Goal: Information Seeking & Learning: Learn about a topic

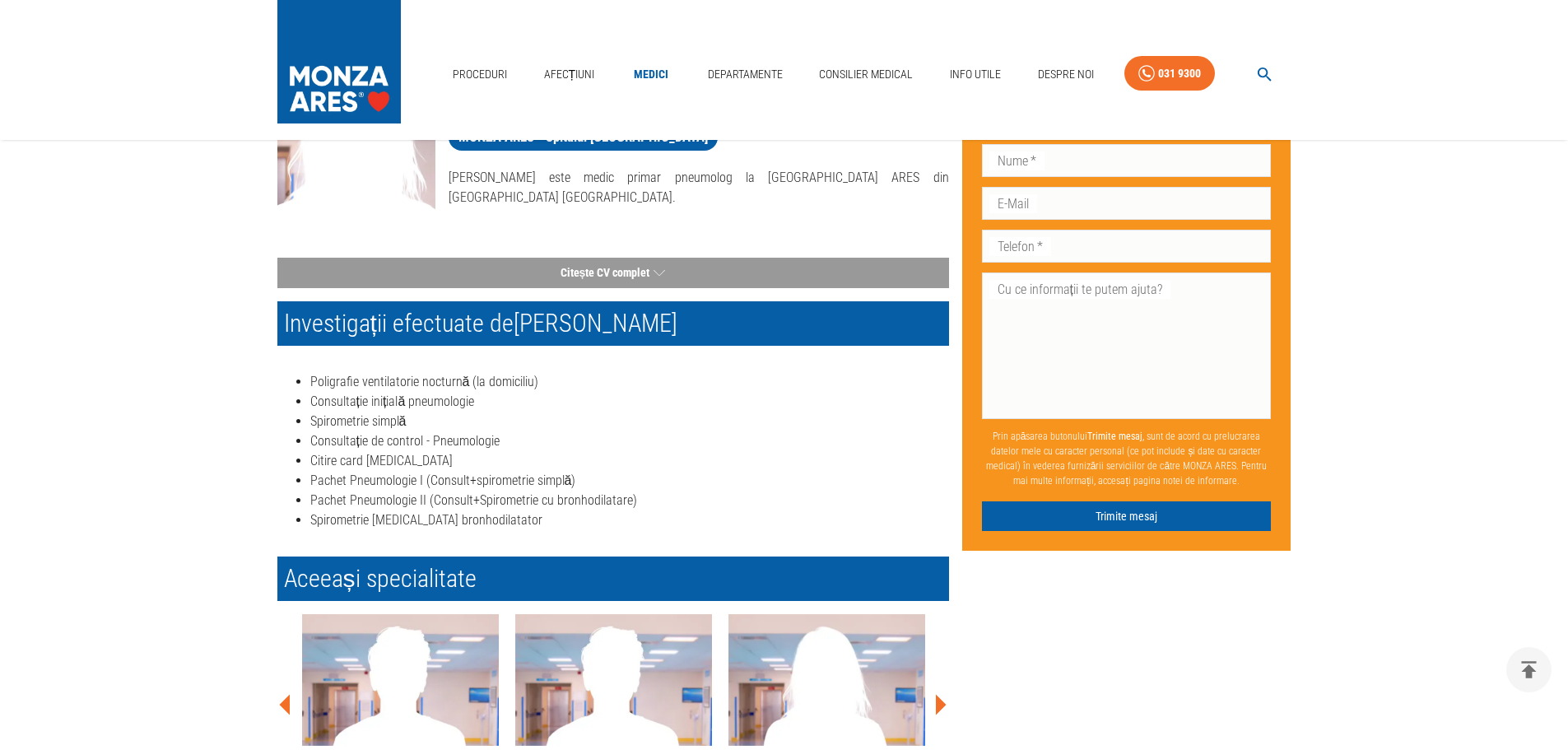
scroll to position [164, 0]
click at [366, 64] on img at bounding box center [339, 58] width 124 height 116
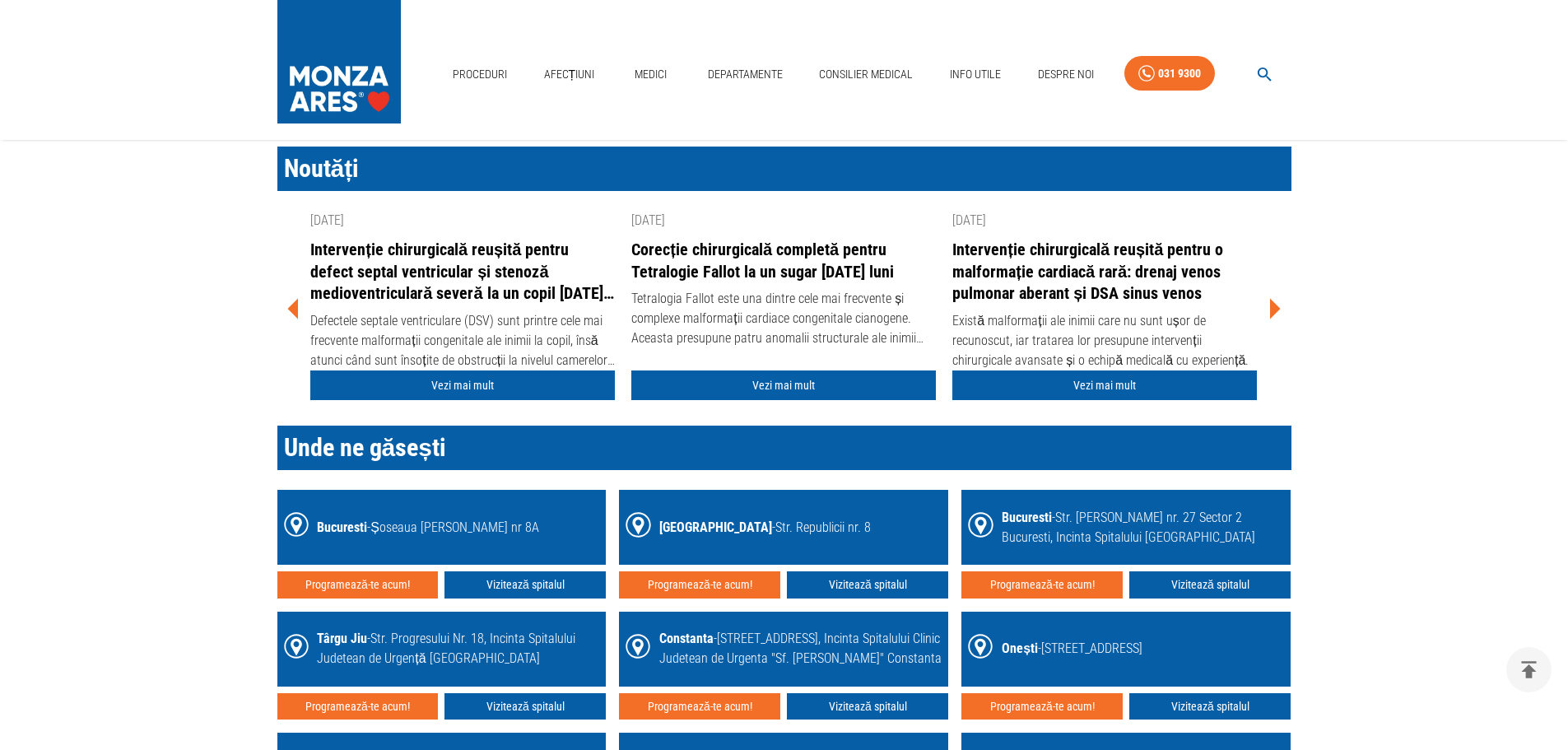
scroll to position [1975, 0]
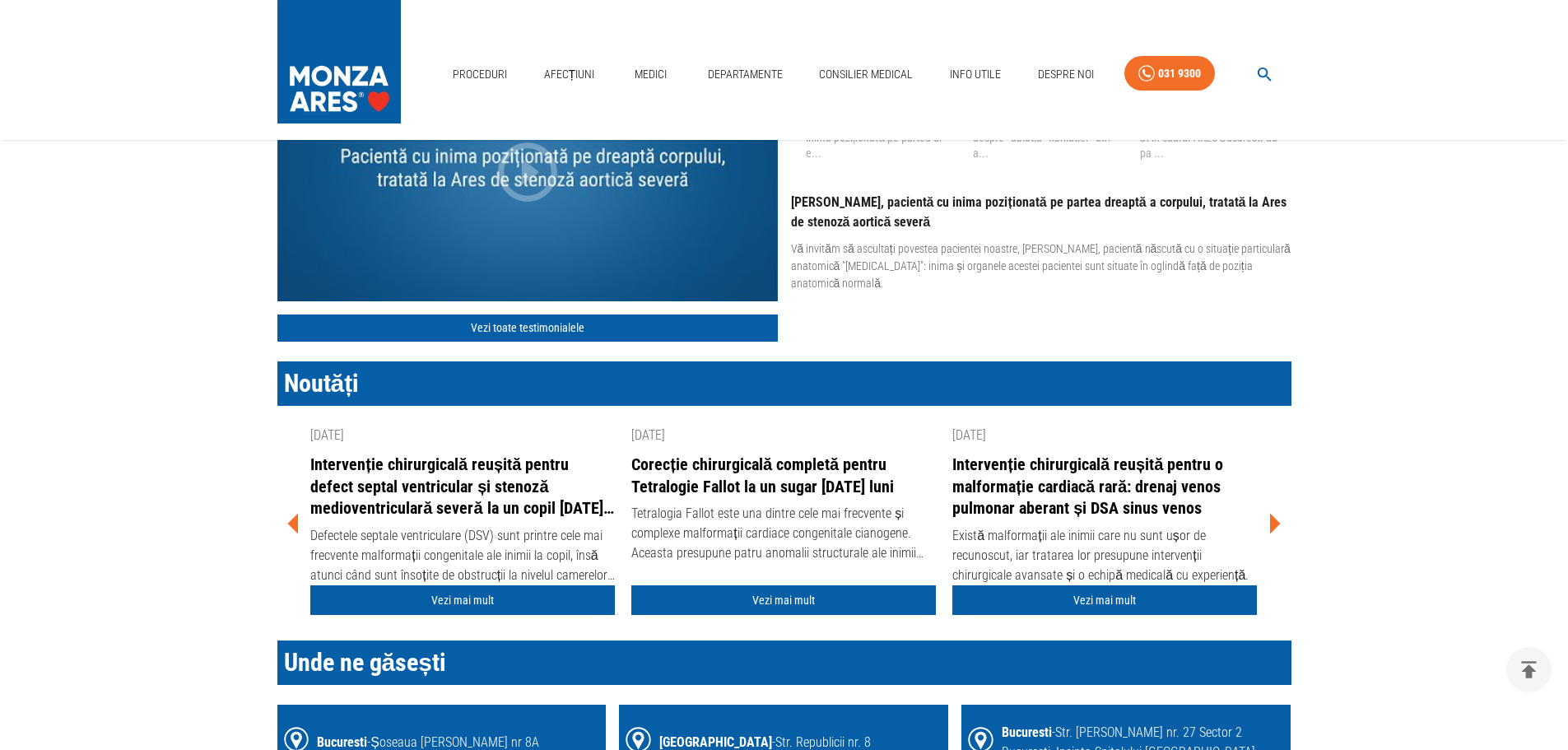
click at [1281, 524] on icon at bounding box center [1274, 524] width 50 height 50
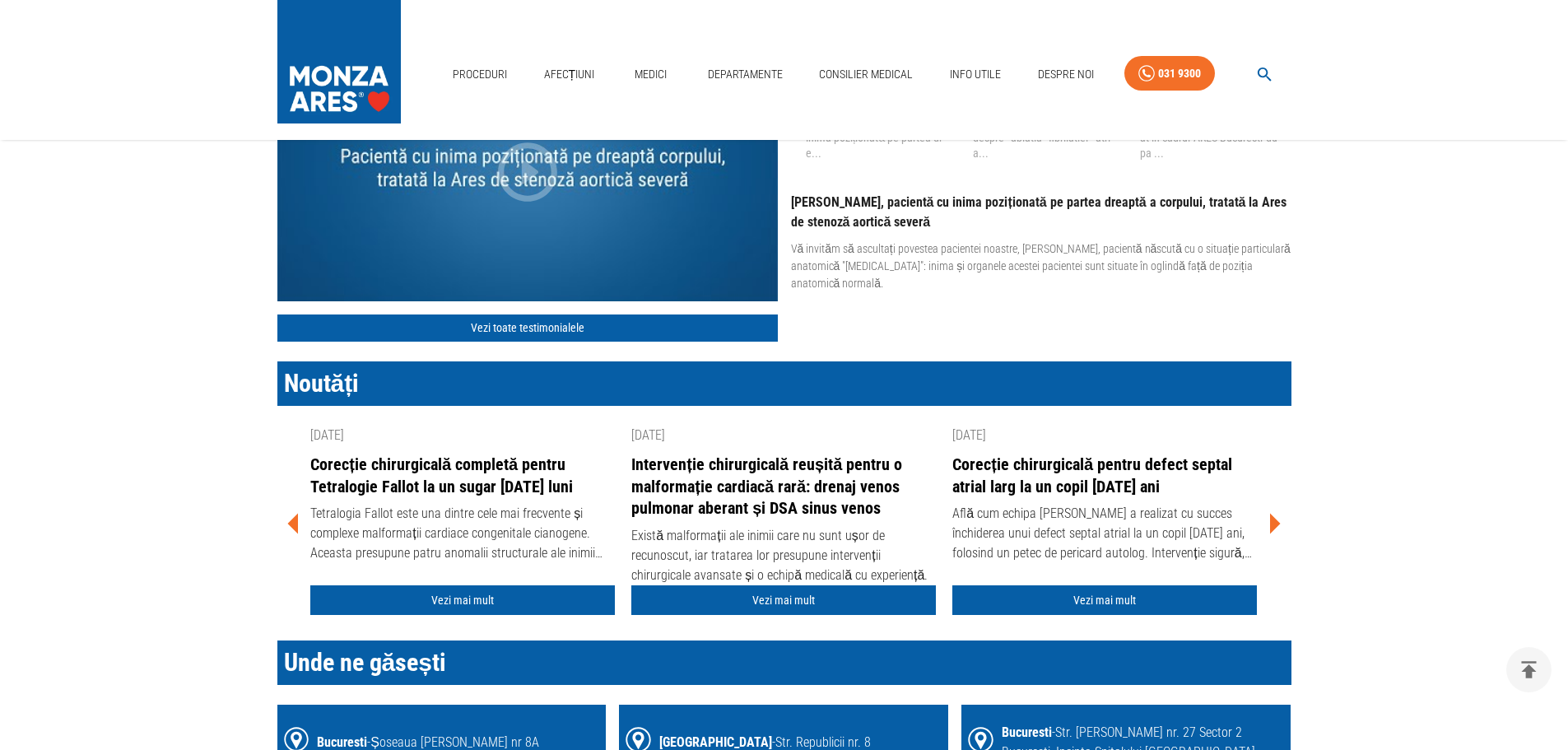
click at [1281, 524] on icon at bounding box center [1274, 524] width 50 height 50
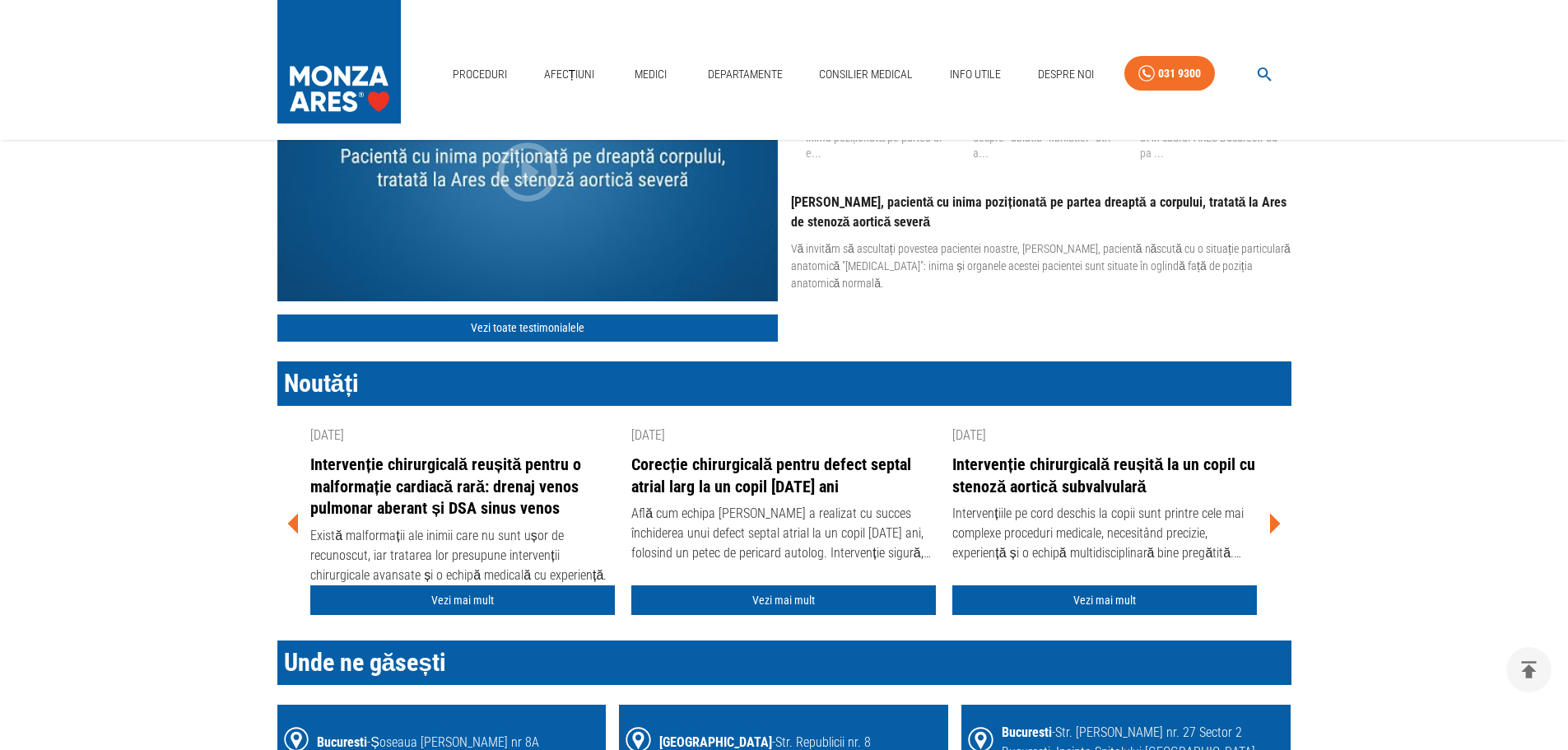
click at [1281, 524] on icon at bounding box center [1274, 524] width 50 height 50
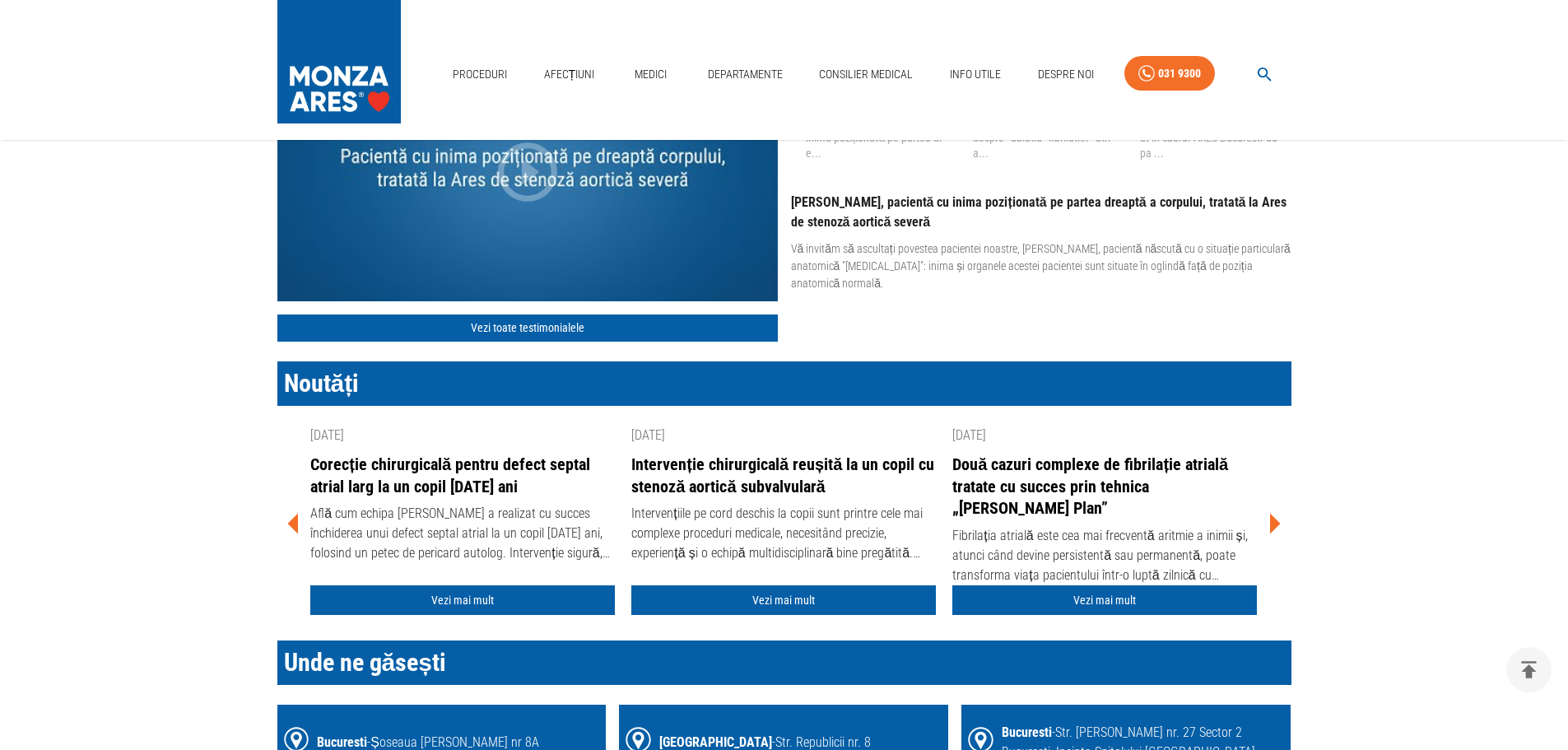
click at [1281, 524] on icon at bounding box center [1274, 524] width 50 height 50
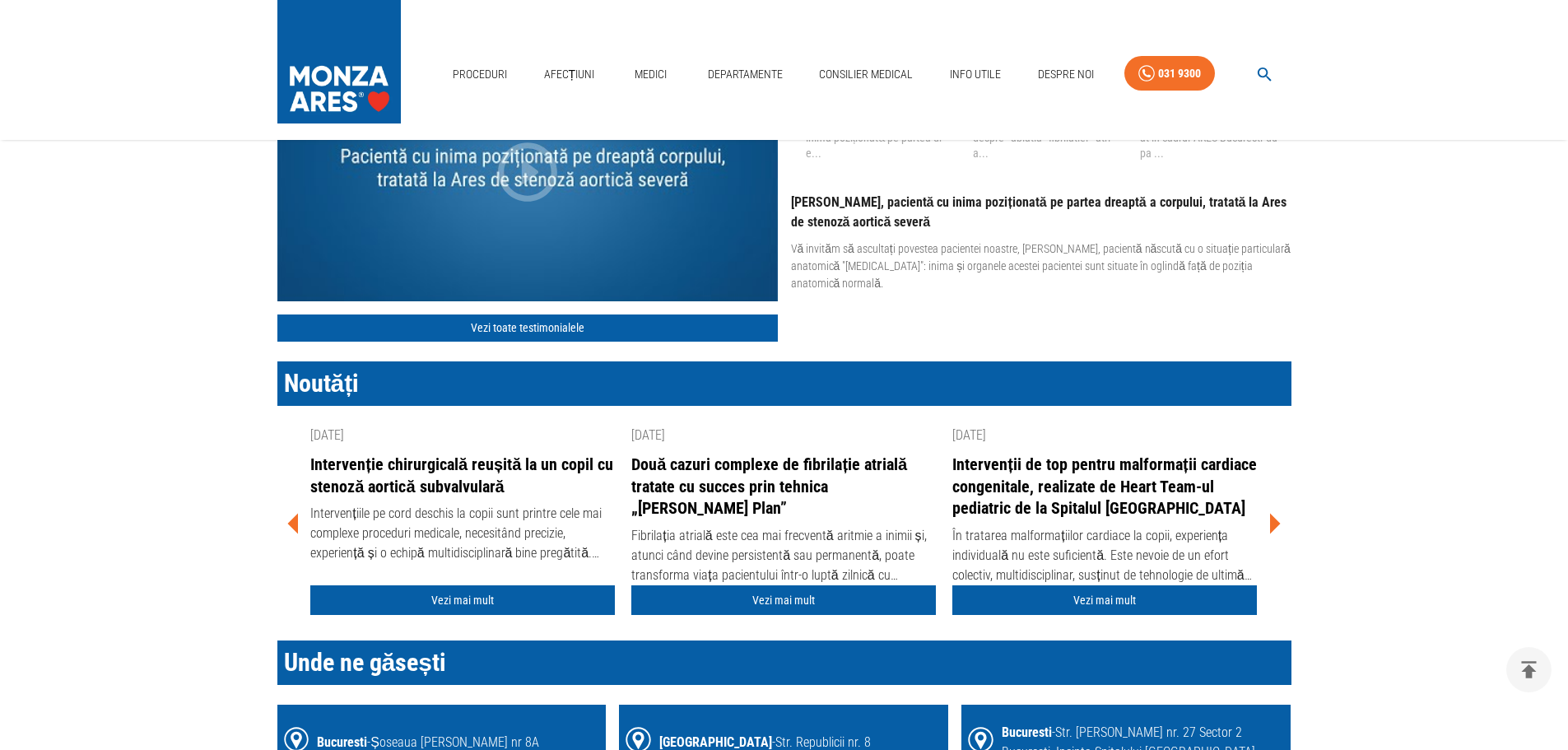
click at [1281, 524] on icon at bounding box center [1274, 524] width 50 height 50
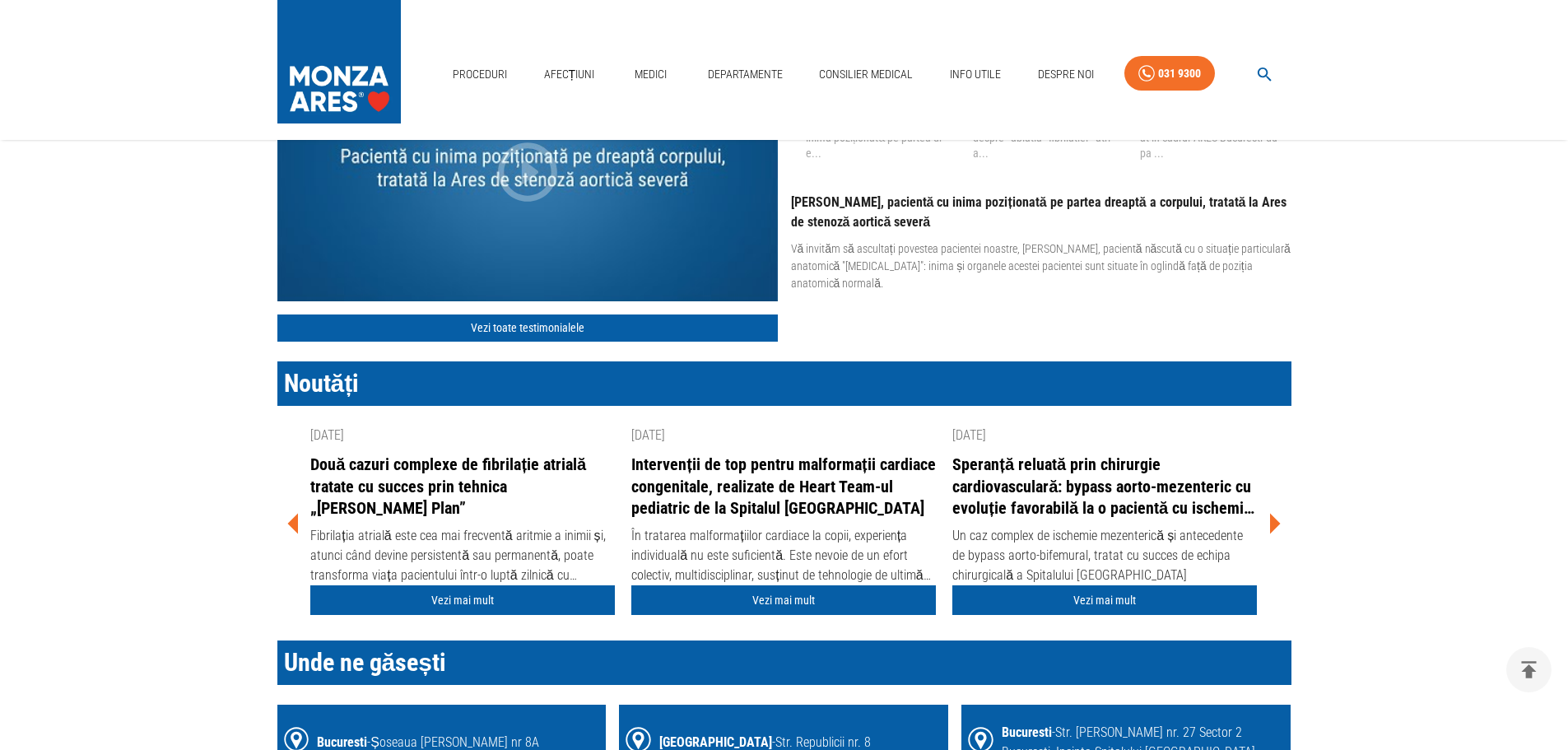
click at [1281, 524] on icon at bounding box center [1274, 524] width 50 height 50
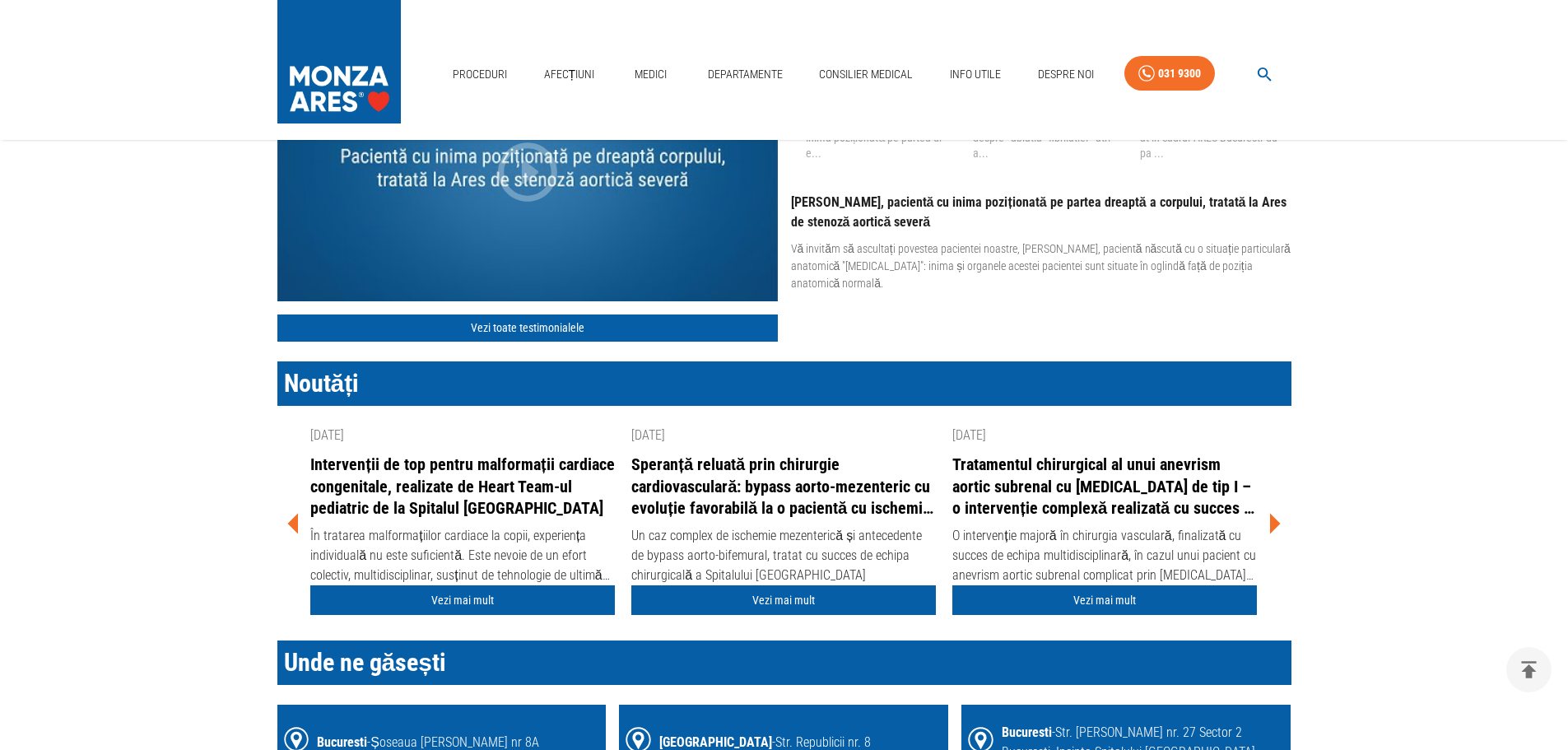
click at [1281, 524] on icon at bounding box center [1274, 524] width 50 height 50
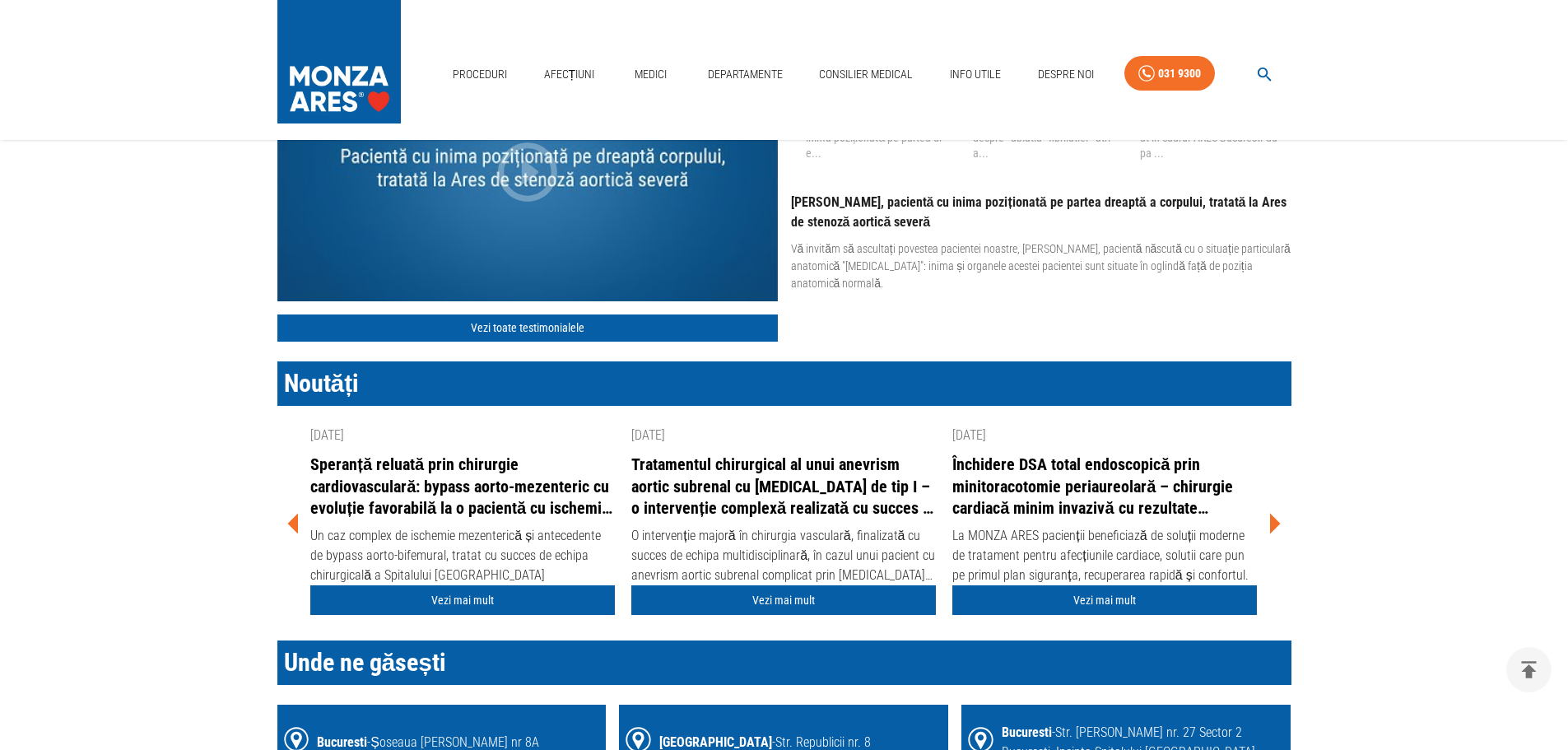
click at [1281, 524] on icon at bounding box center [1274, 524] width 50 height 50
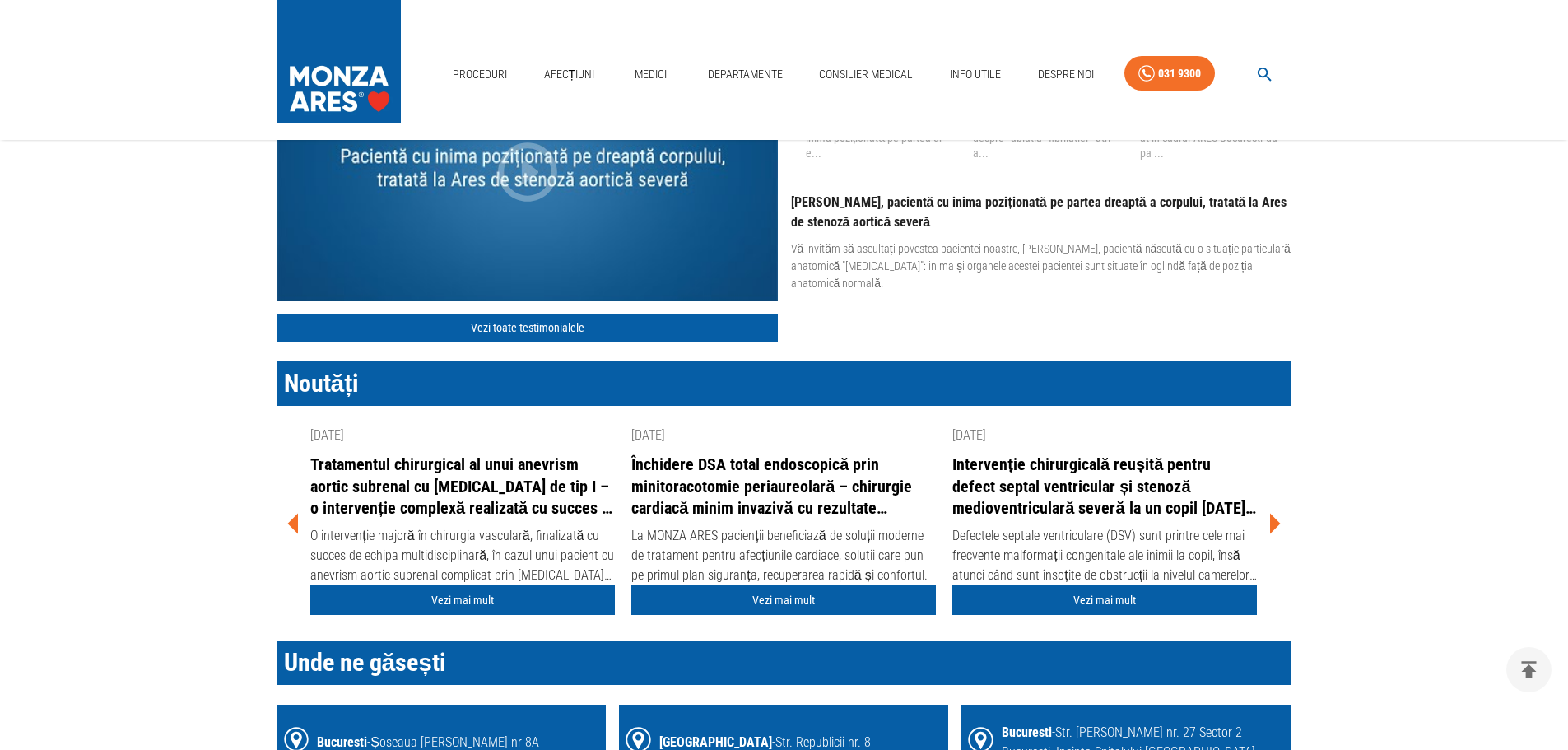
click at [1281, 524] on icon at bounding box center [1274, 524] width 50 height 50
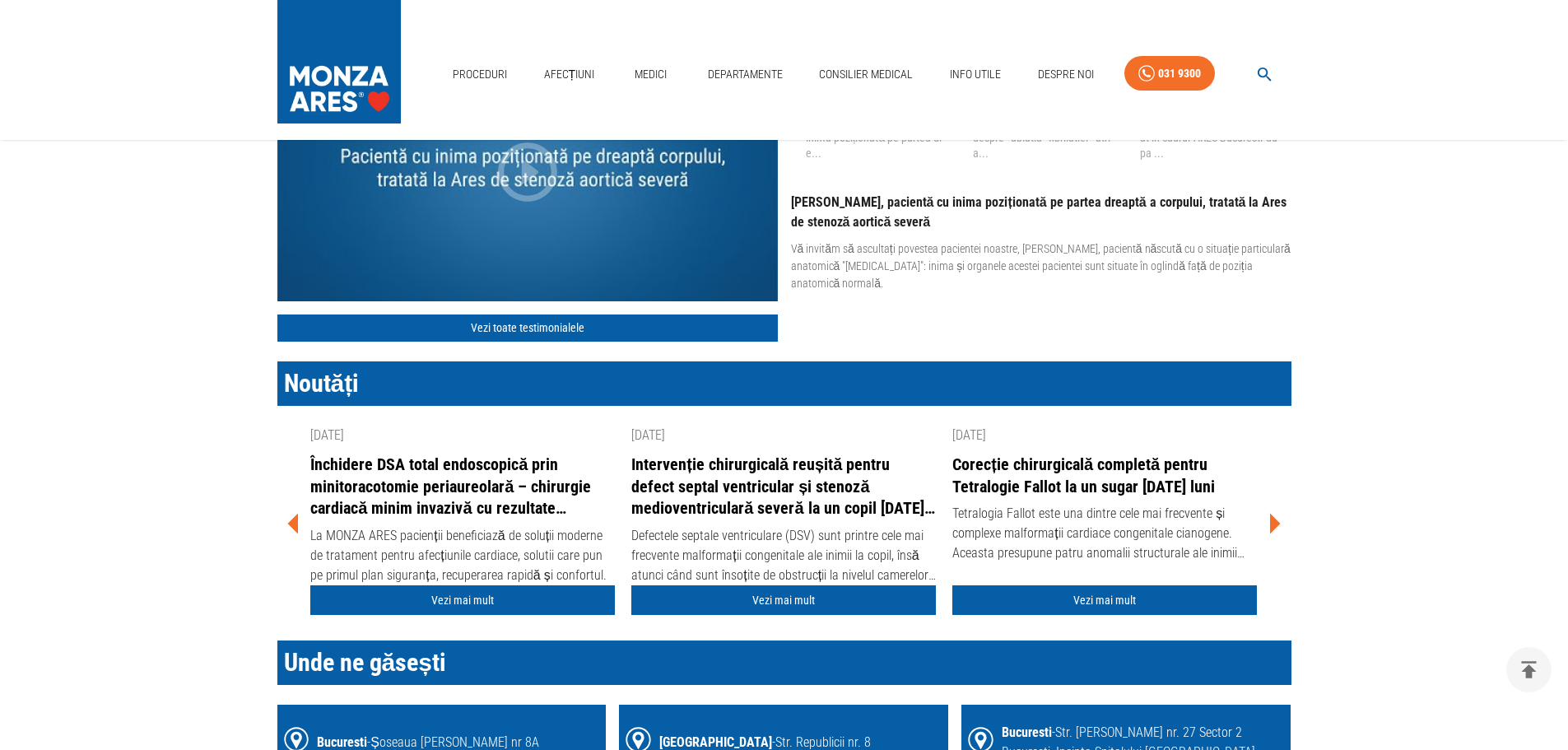
click at [1281, 524] on icon at bounding box center [1274, 524] width 50 height 50
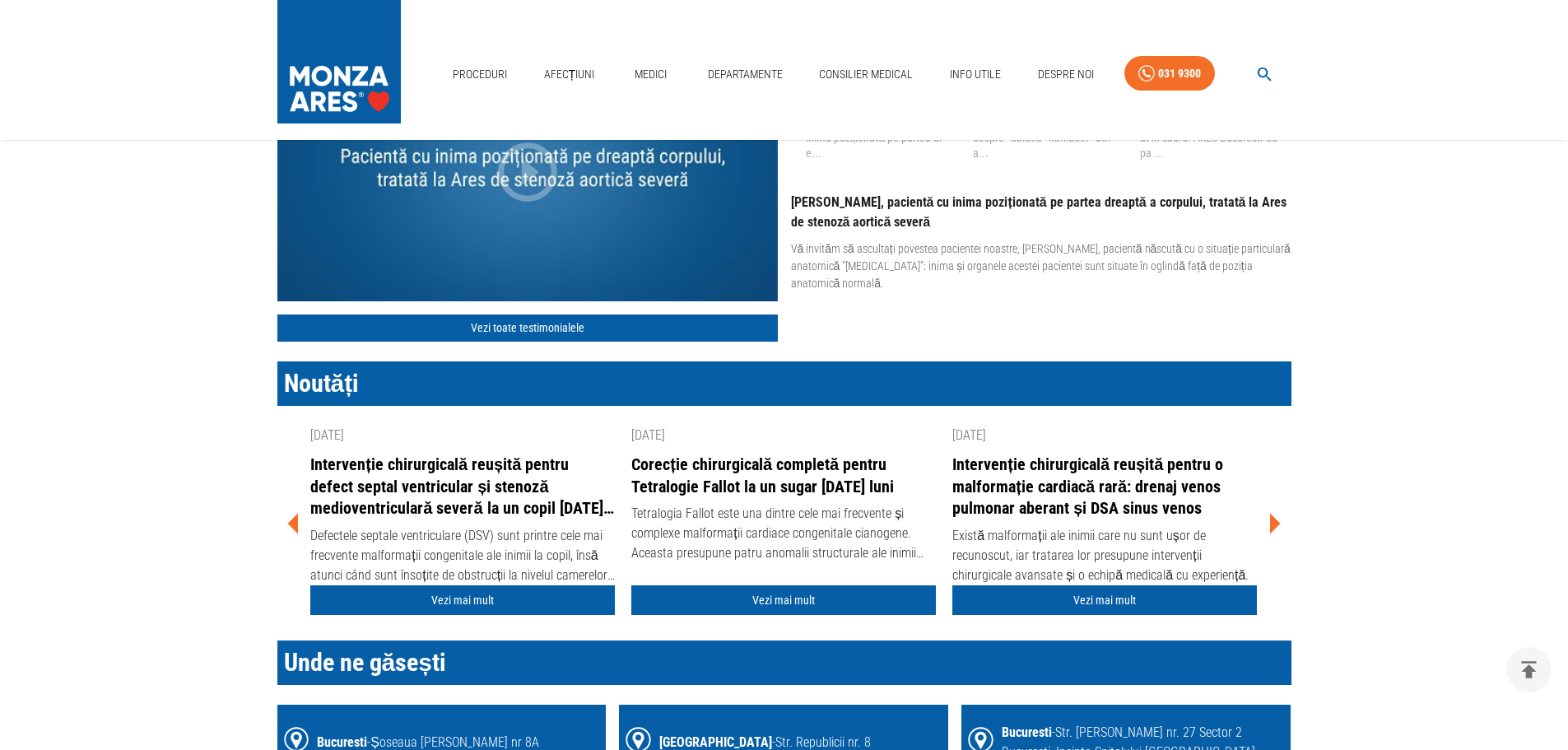
click at [1281, 524] on icon at bounding box center [1274, 524] width 50 height 50
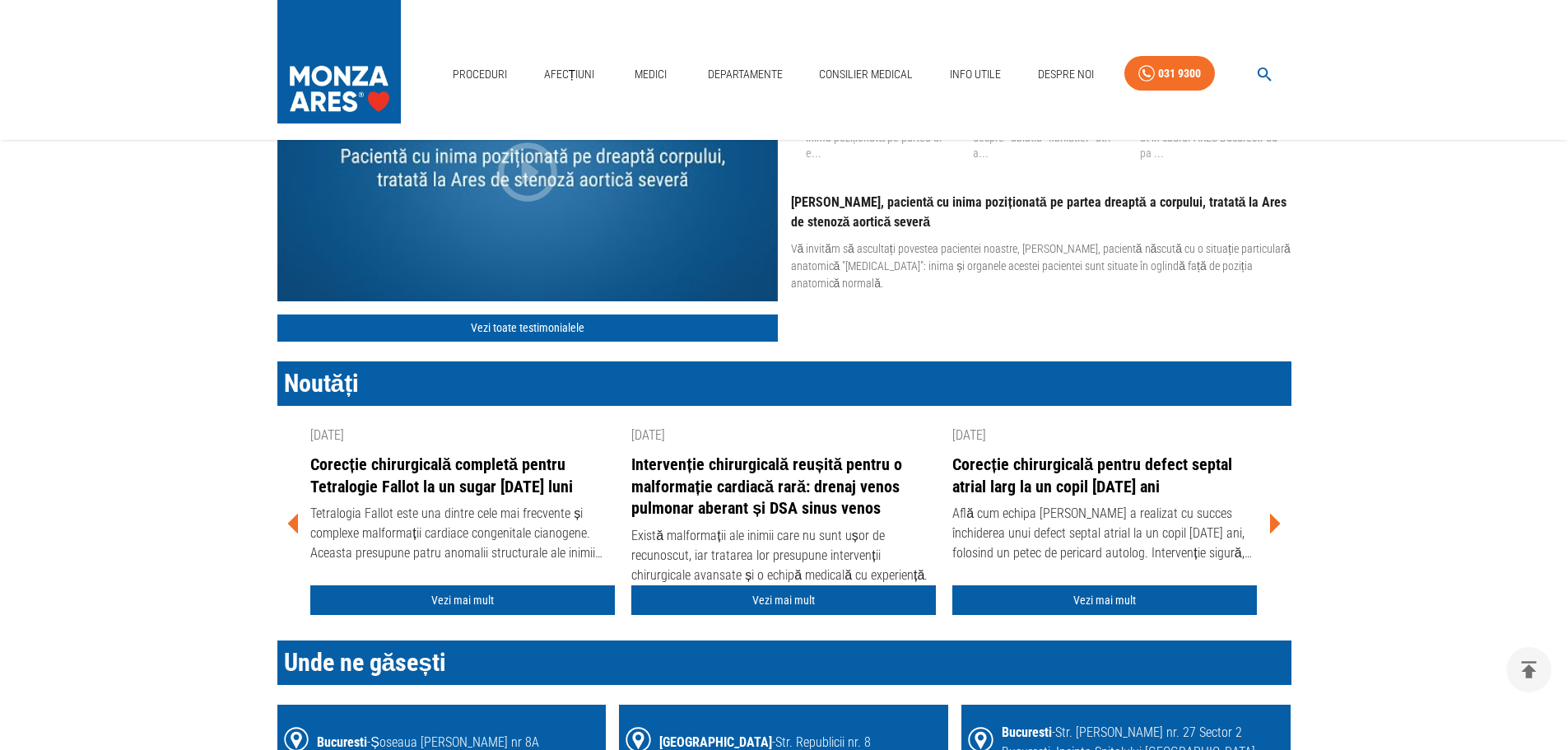
click at [1281, 524] on icon at bounding box center [1274, 524] width 50 height 50
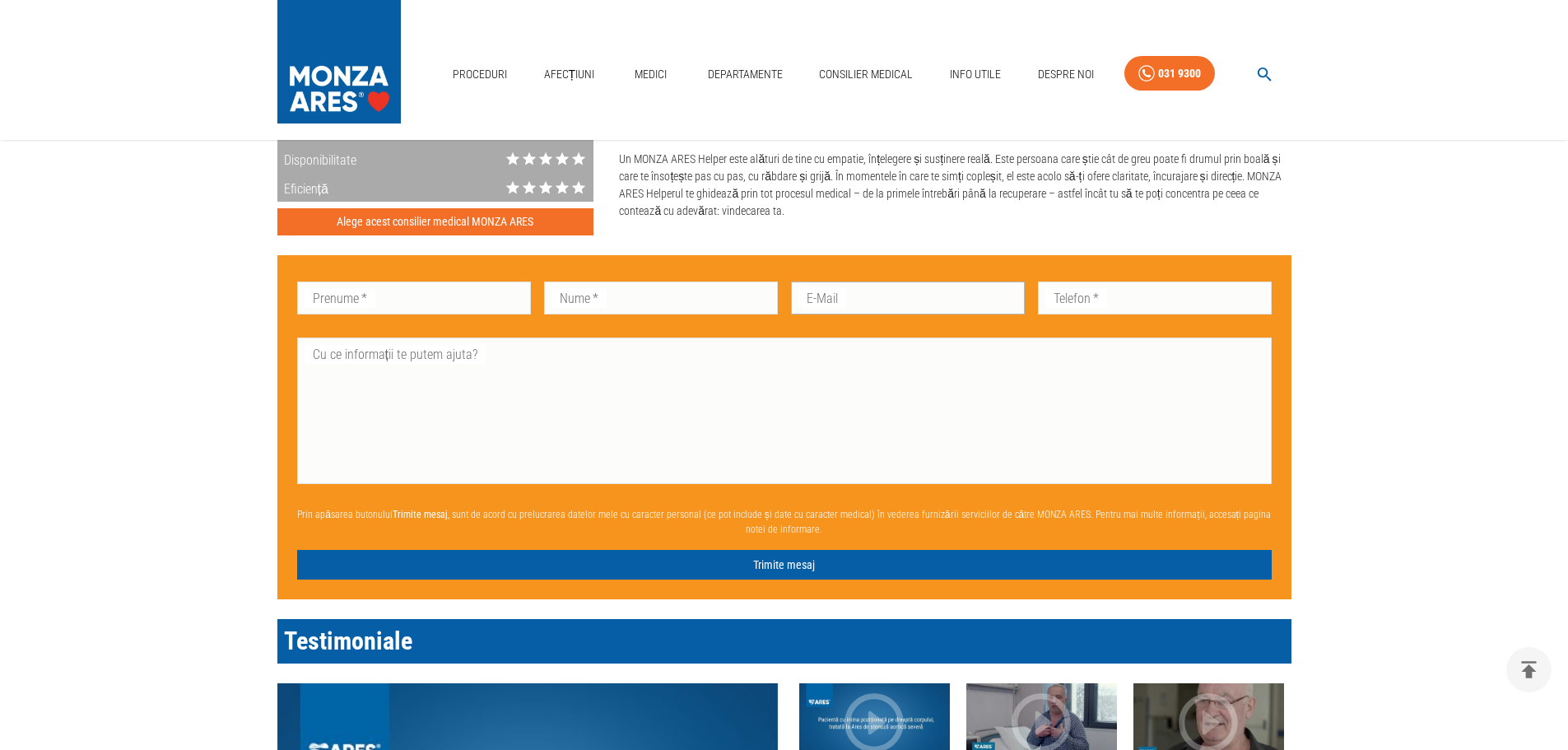
scroll to position [1317, 0]
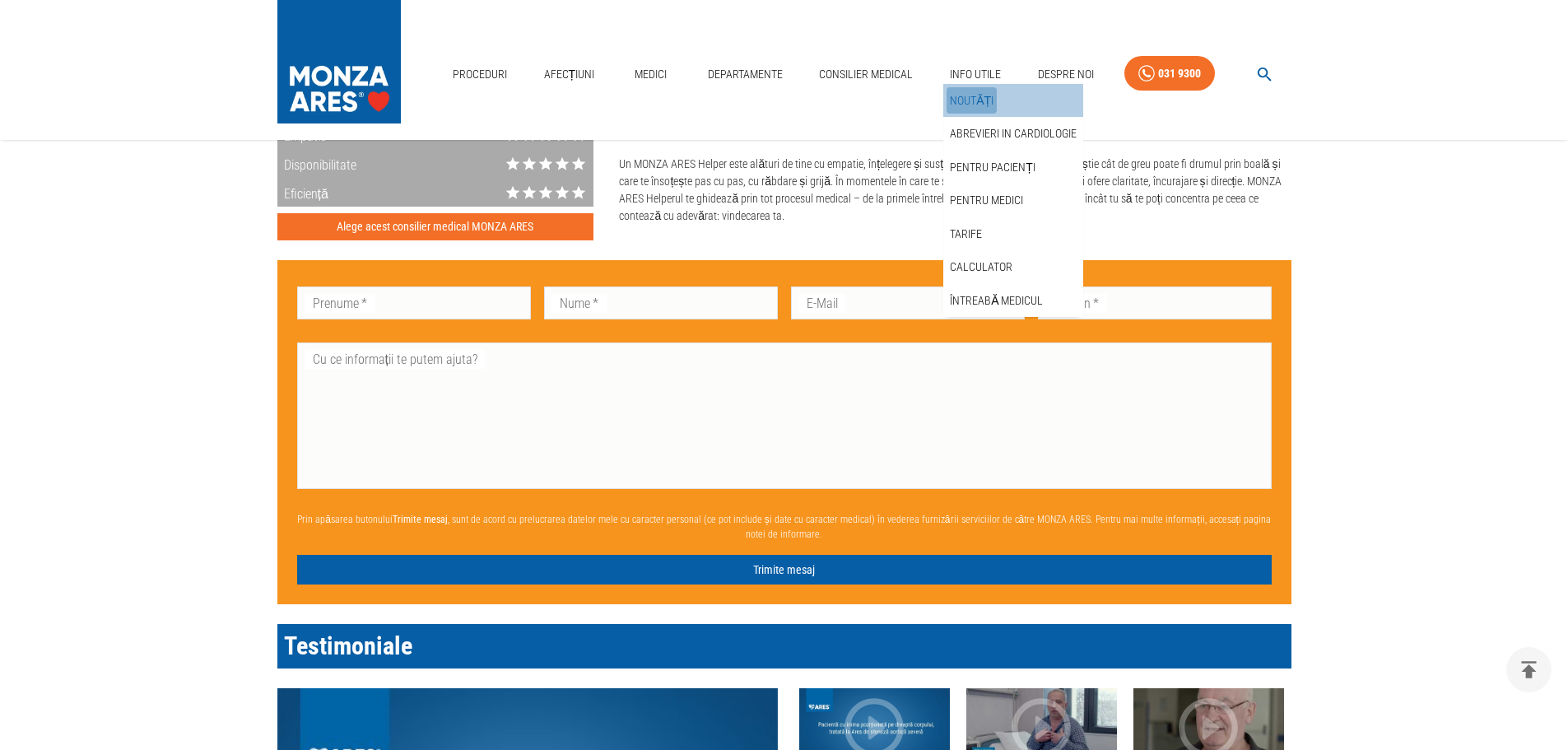
click at [988, 99] on link "Noutăți" at bounding box center [971, 101] width 50 height 27
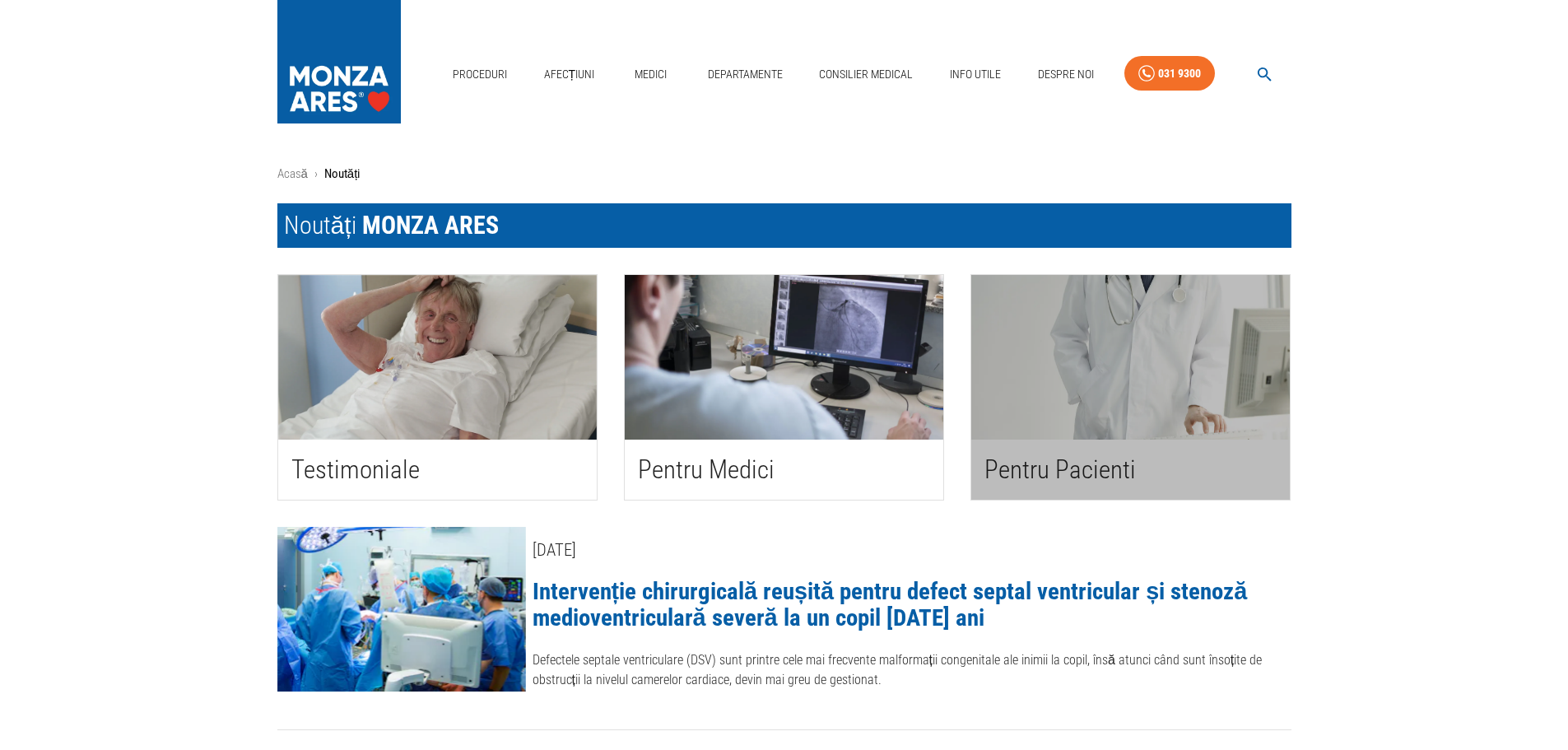
click at [1007, 409] on img "button" at bounding box center [1131, 357] width 319 height 164
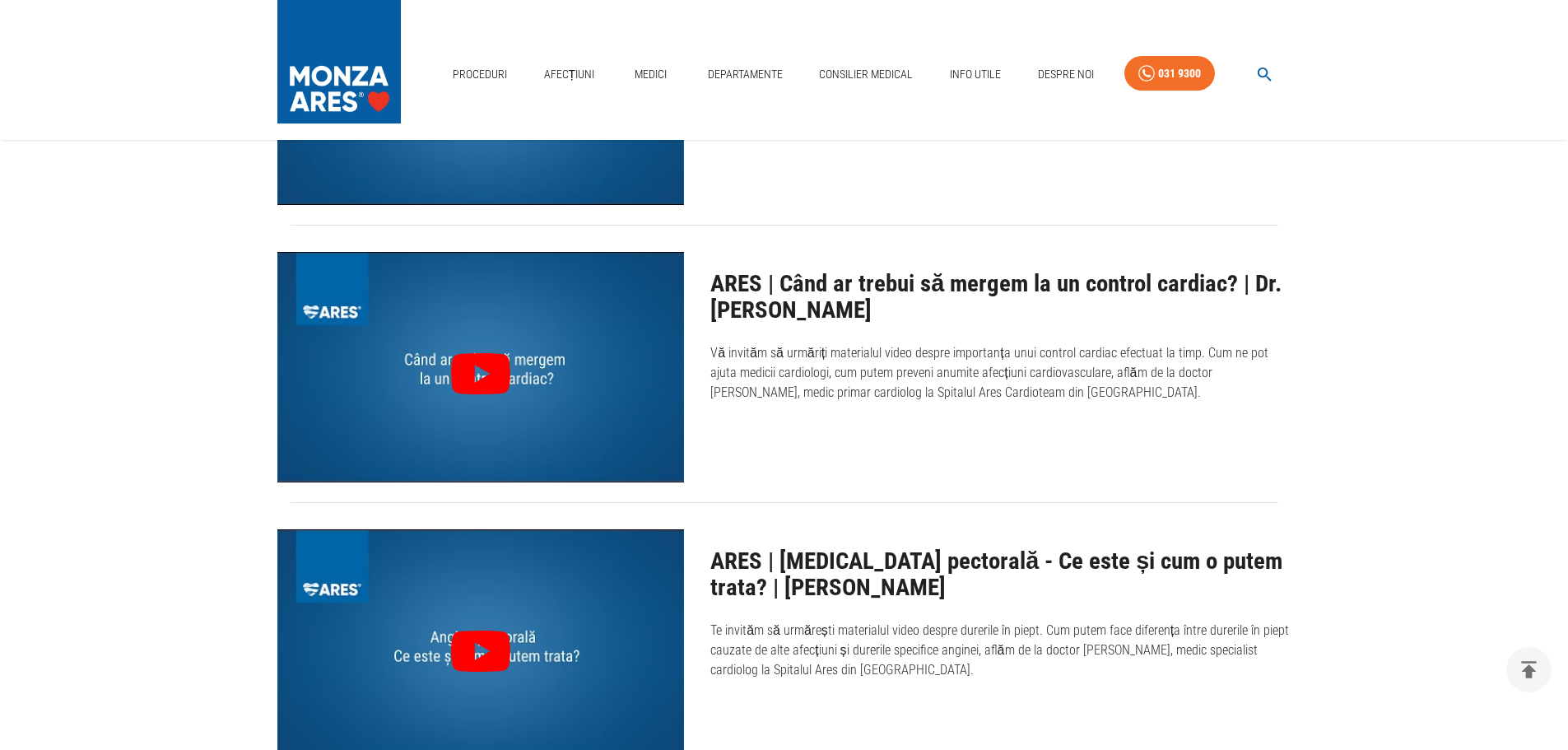
scroll to position [987, 0]
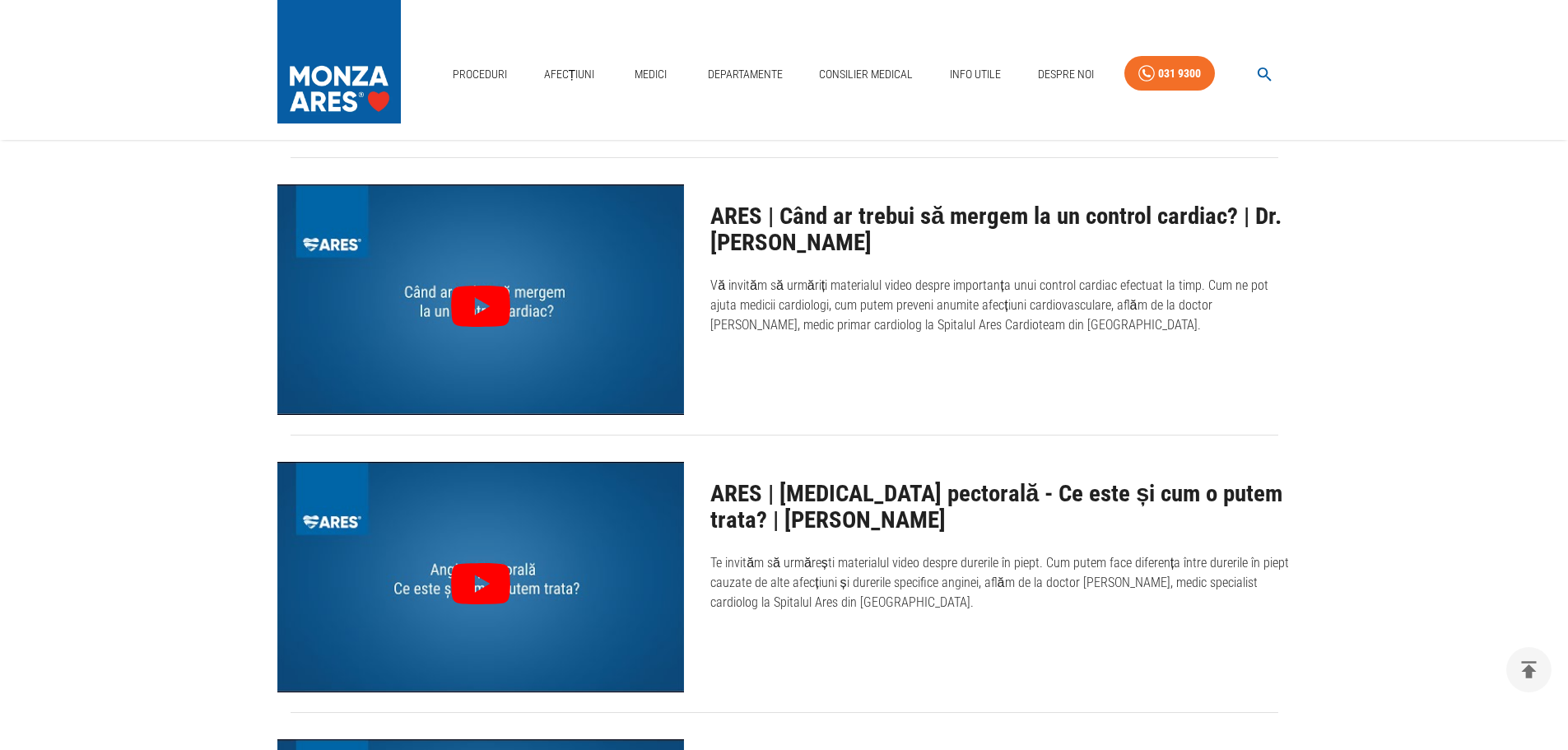
click at [793, 216] on h2 "ARES | Când ar trebui să mergem la un control cardiac? | Dr. [PERSON_NAME]" at bounding box center [1000, 229] width 580 height 52
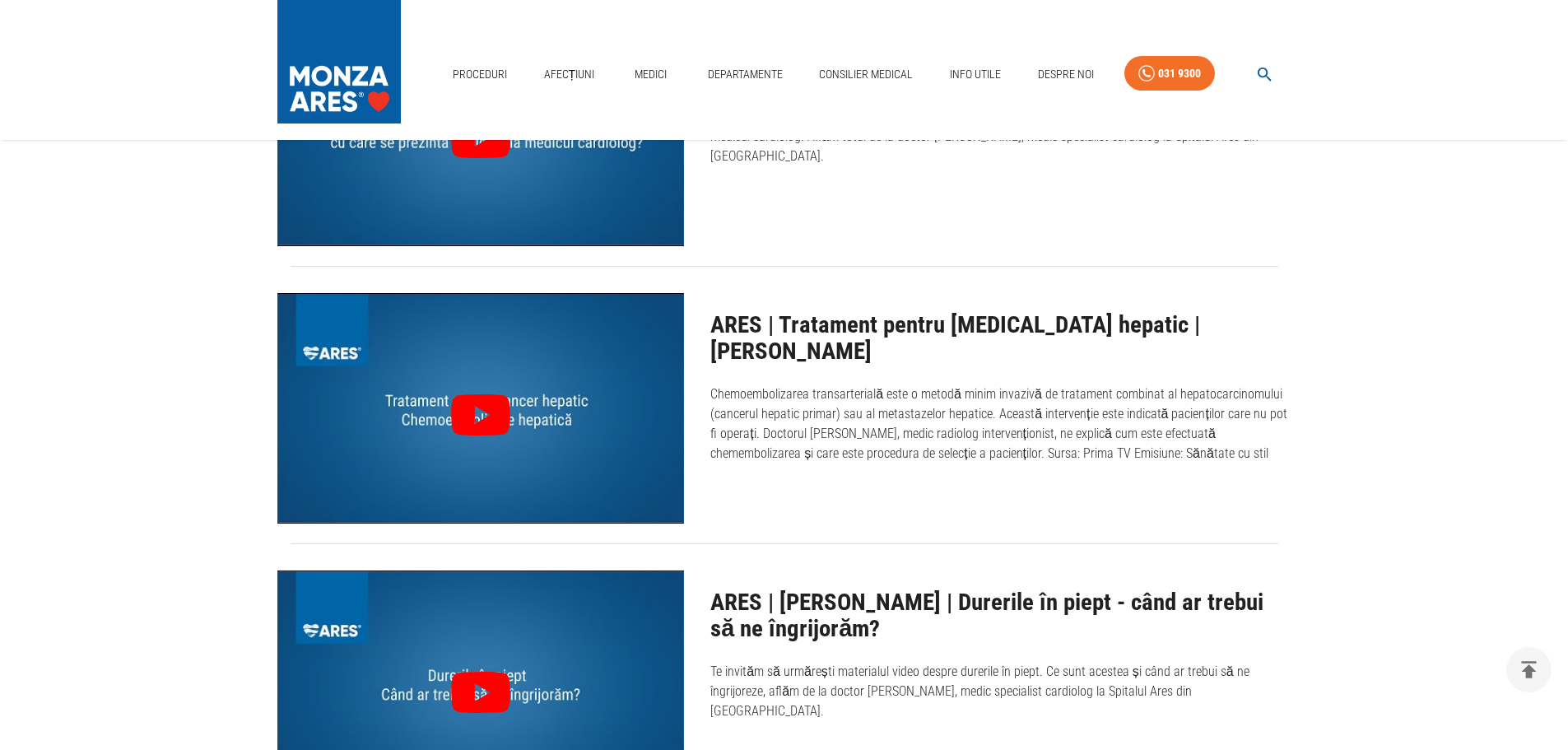
scroll to position [0, 0]
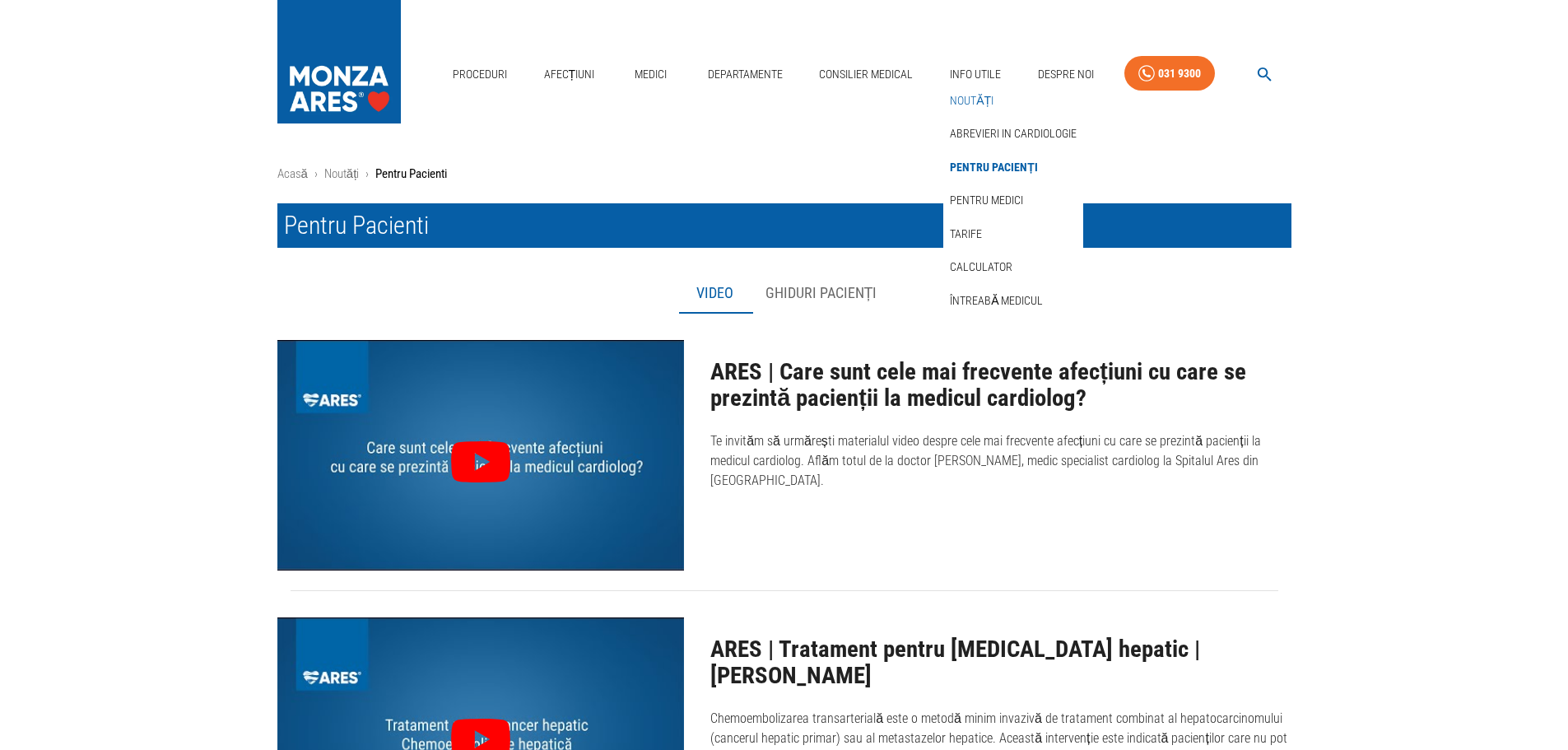
click at [979, 95] on link "Noutăți" at bounding box center [971, 101] width 50 height 27
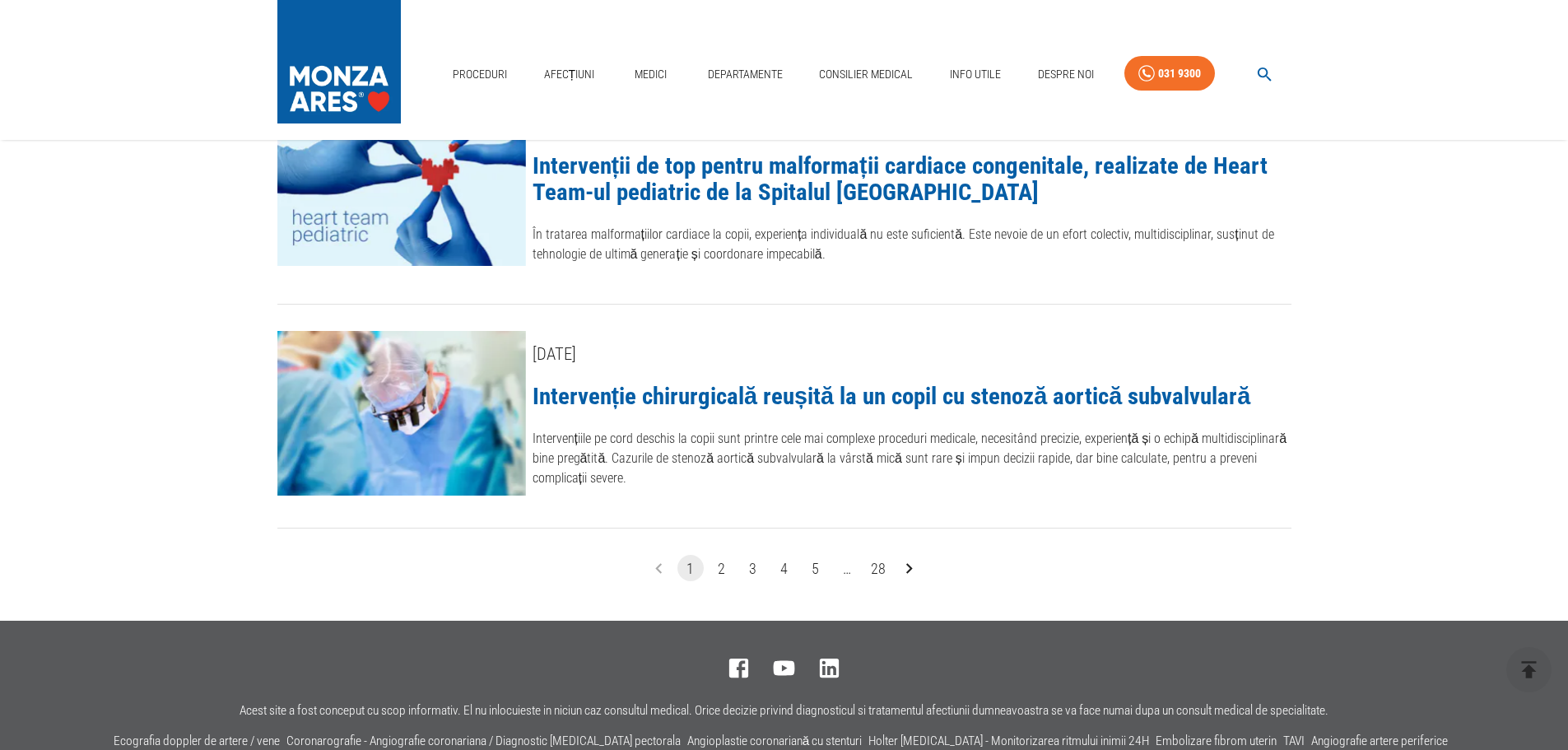
scroll to position [2353, 0]
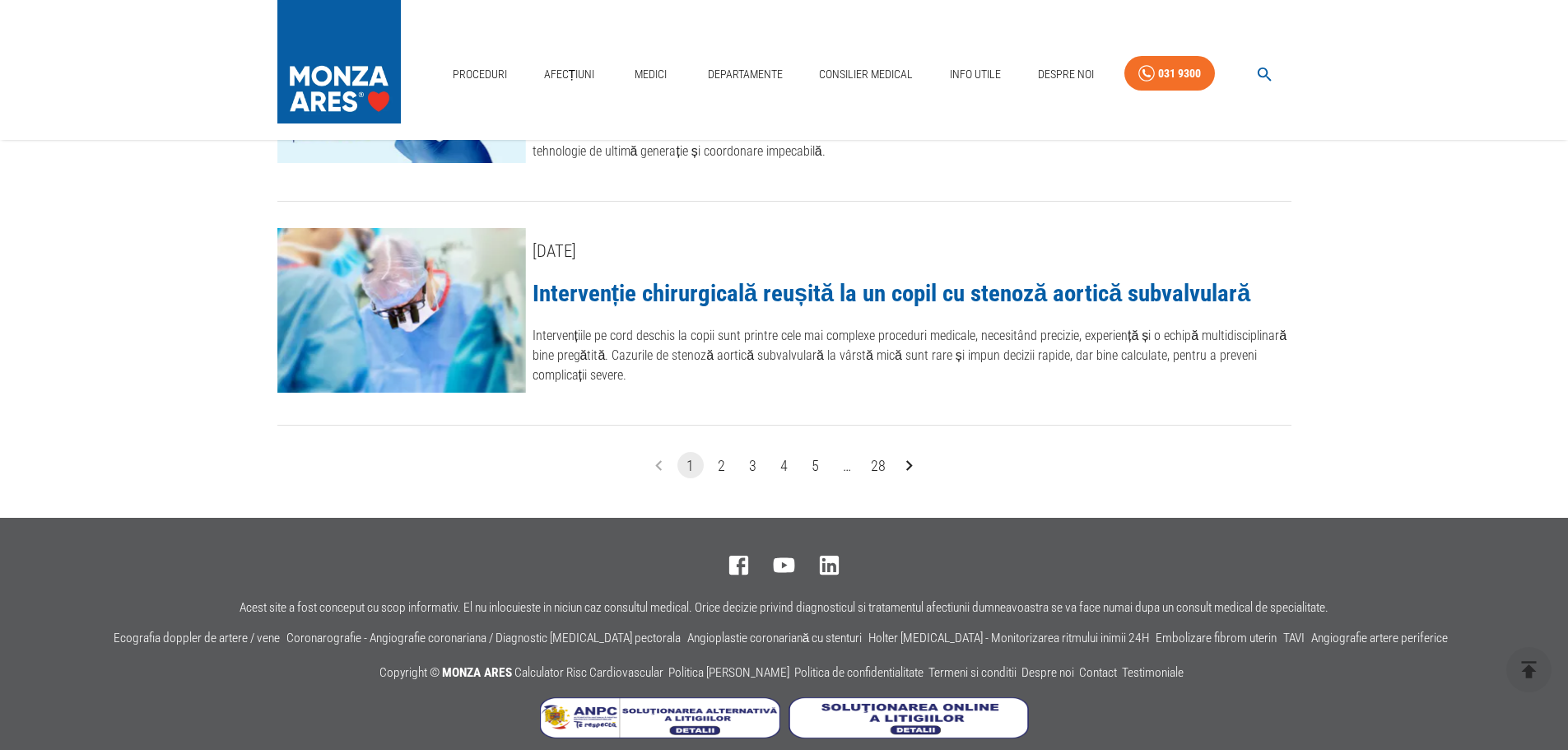
click at [820, 452] on button "5" at bounding box center [816, 465] width 26 height 26
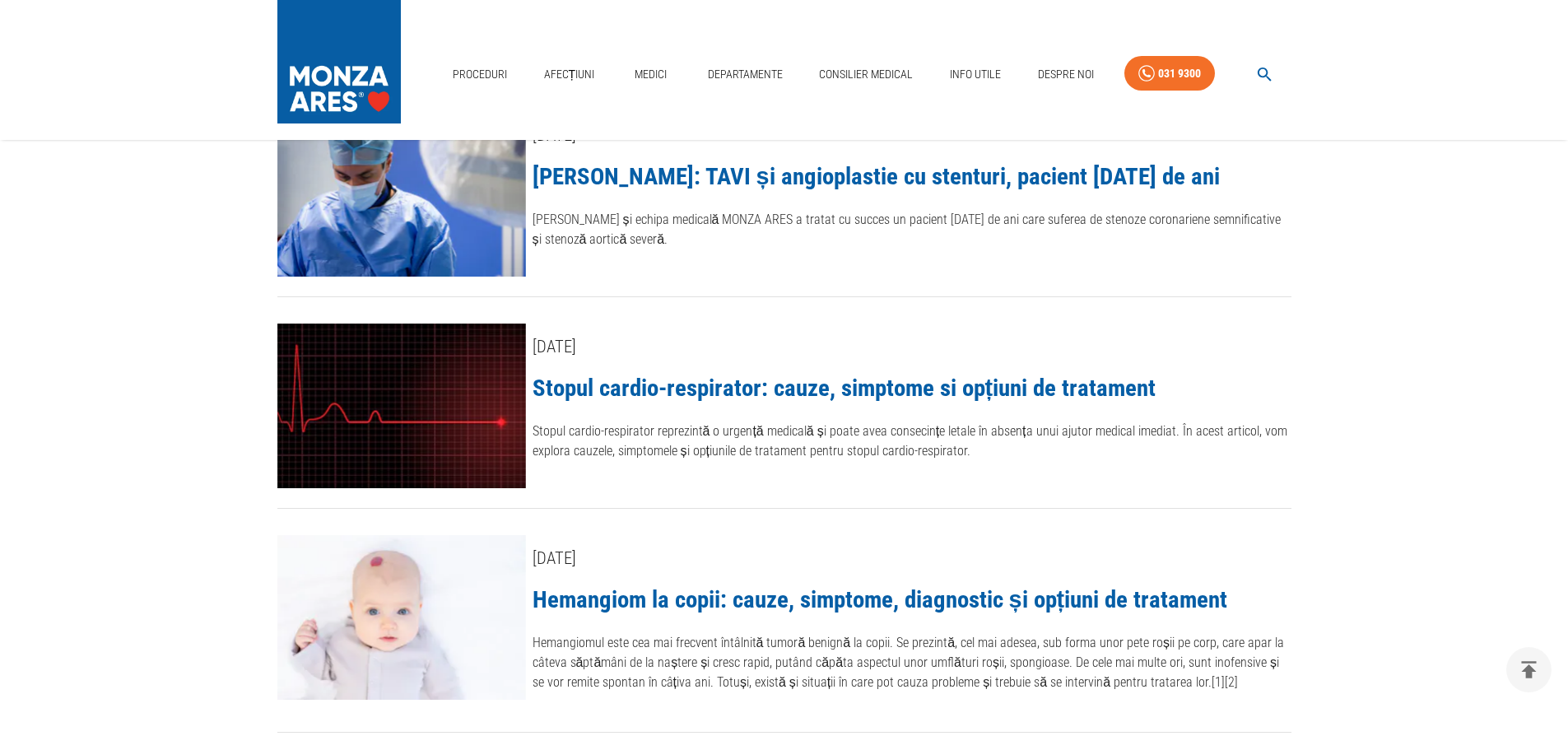
scroll to position [2032, 0]
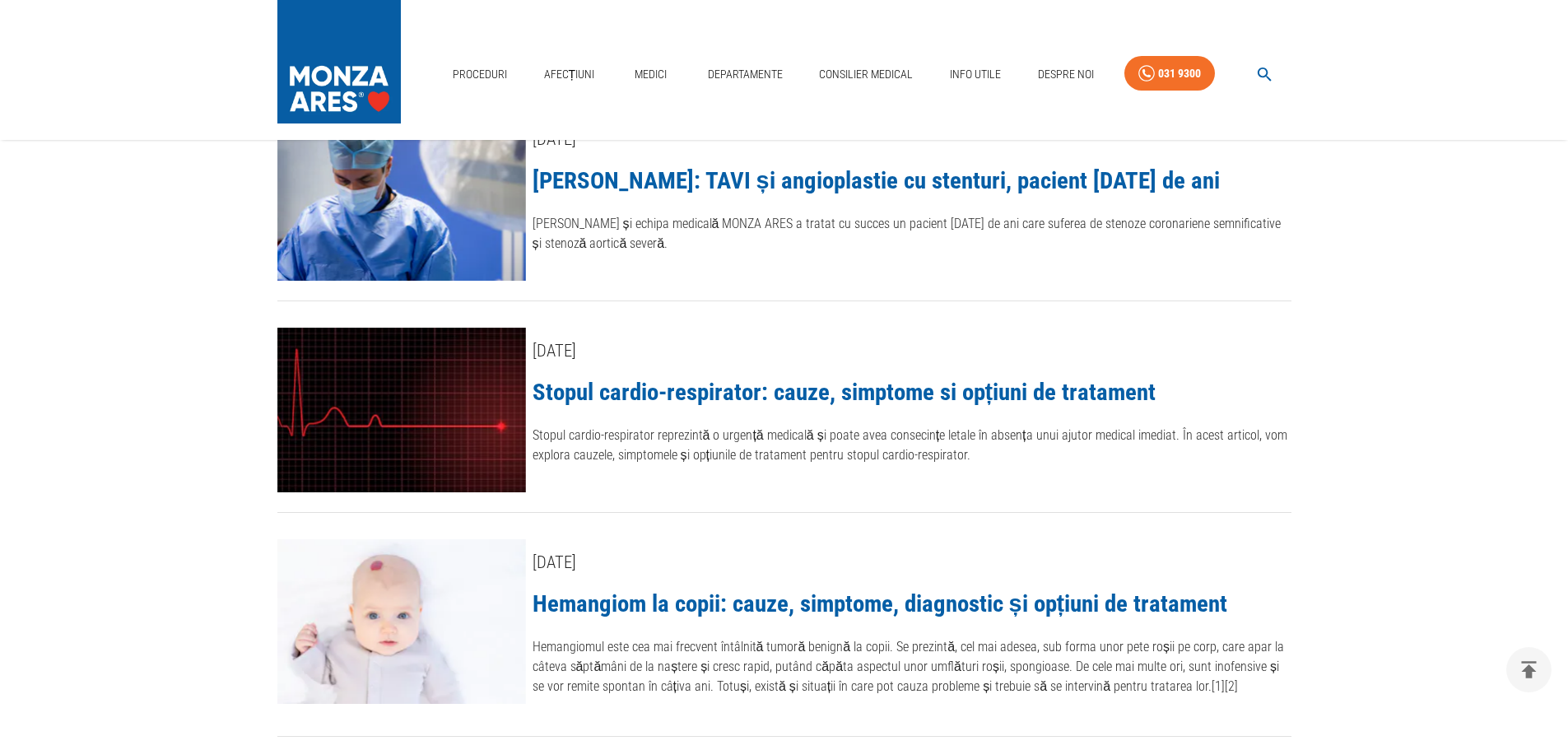
click at [682, 302] on div "[DATE] Stopul cardio-respirator: cauze, simptome si opțiuni de tratament Stopul…" at bounding box center [771, 406] width 1040 height 211
click at [655, 380] on link "Stopul cardio-respirator: cauze, simptome si opțiuni de tratament" at bounding box center [845, 391] width 624 height 28
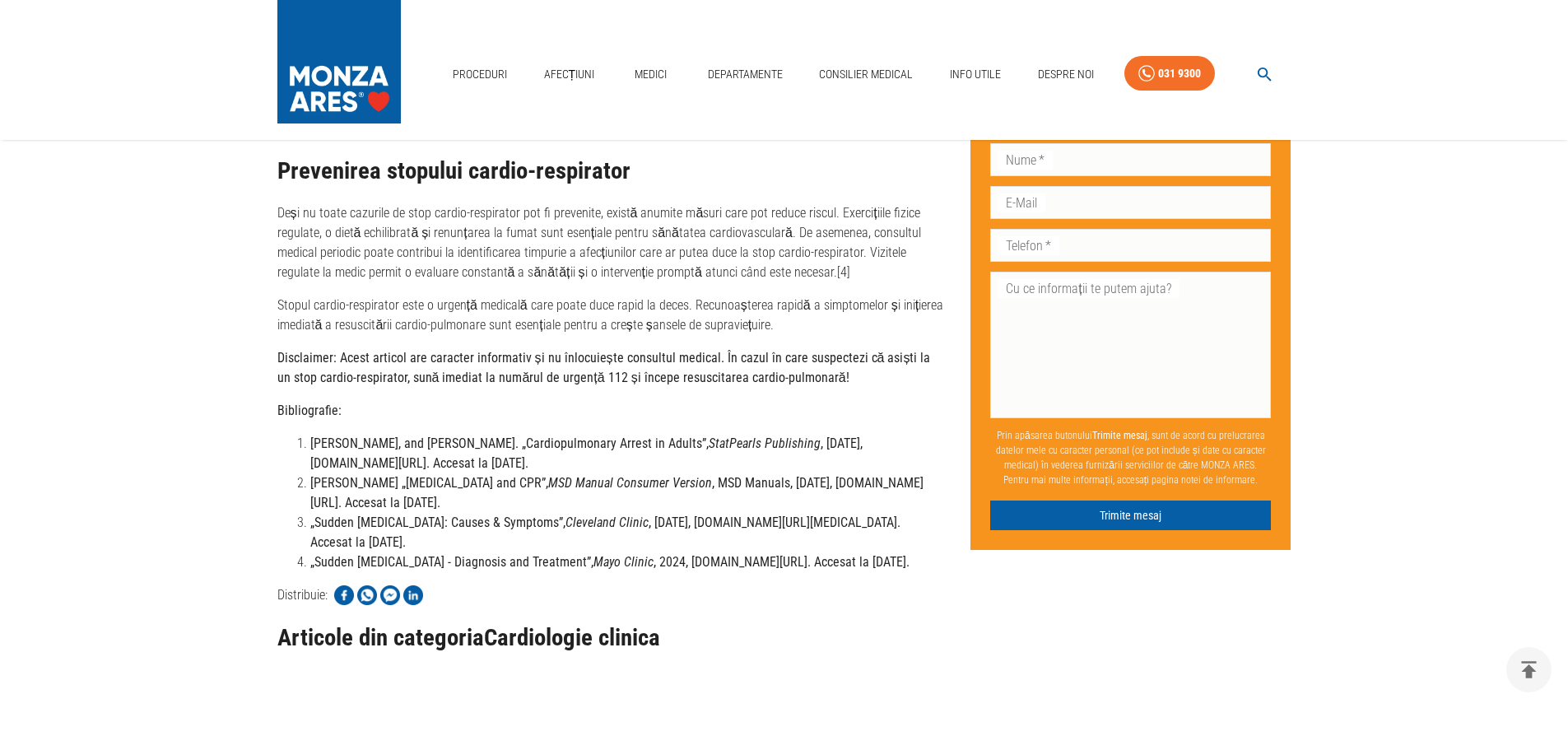
scroll to position [3045, 0]
